Goal: Task Accomplishment & Management: Manage account settings

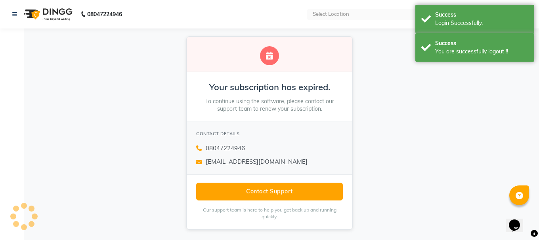
select select "en"
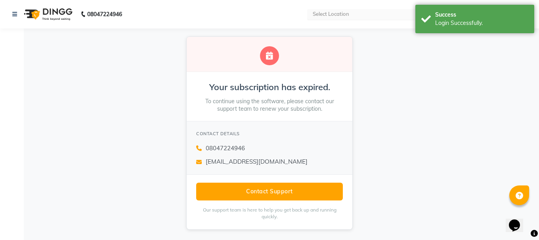
click at [339, 14] on input "text" at bounding box center [368, 15] width 115 height 8
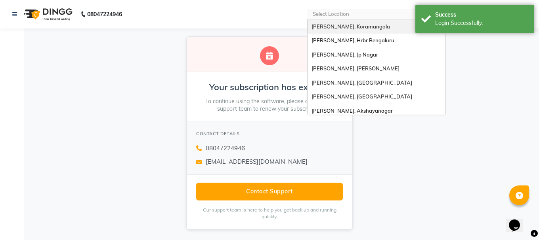
click at [227, 14] on nav "08047224946 Select Location [GEOGRAPHIC_DATA], [GEOGRAPHIC_DATA], Hrbr [GEOGRAP…" at bounding box center [269, 14] width 539 height 29
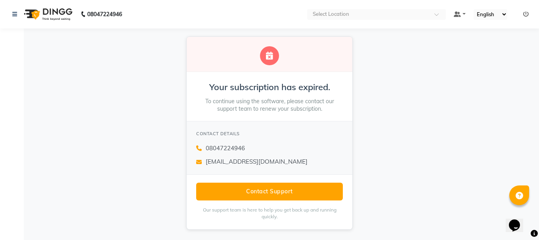
click at [525, 17] on link at bounding box center [526, 14] width 6 height 7
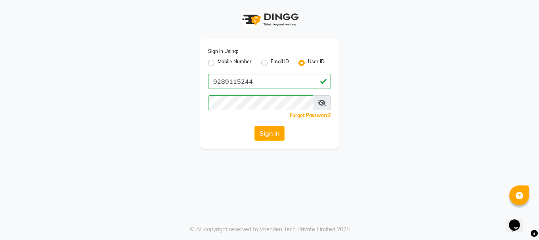
click at [217, 61] on label "Mobile Number" at bounding box center [234, 63] width 34 height 10
click at [217, 61] on input "Mobile Number" at bounding box center [219, 60] width 5 height 5
radio input "true"
radio input "false"
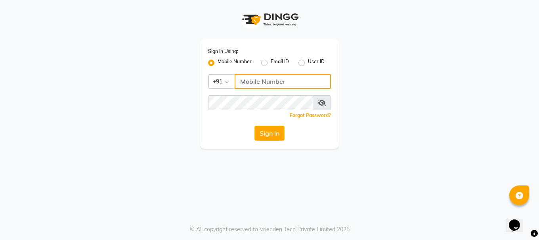
click at [275, 82] on input "Username" at bounding box center [282, 81] width 96 height 15
type input "9289115244"
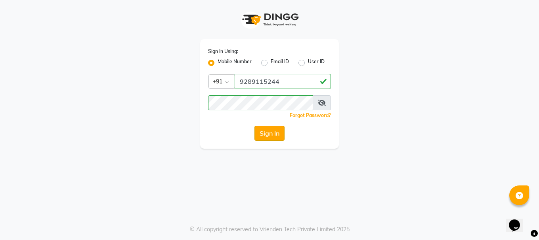
click at [266, 136] on button "Sign In" at bounding box center [269, 133] width 30 height 15
